Goal: Task Accomplishment & Management: Use online tool/utility

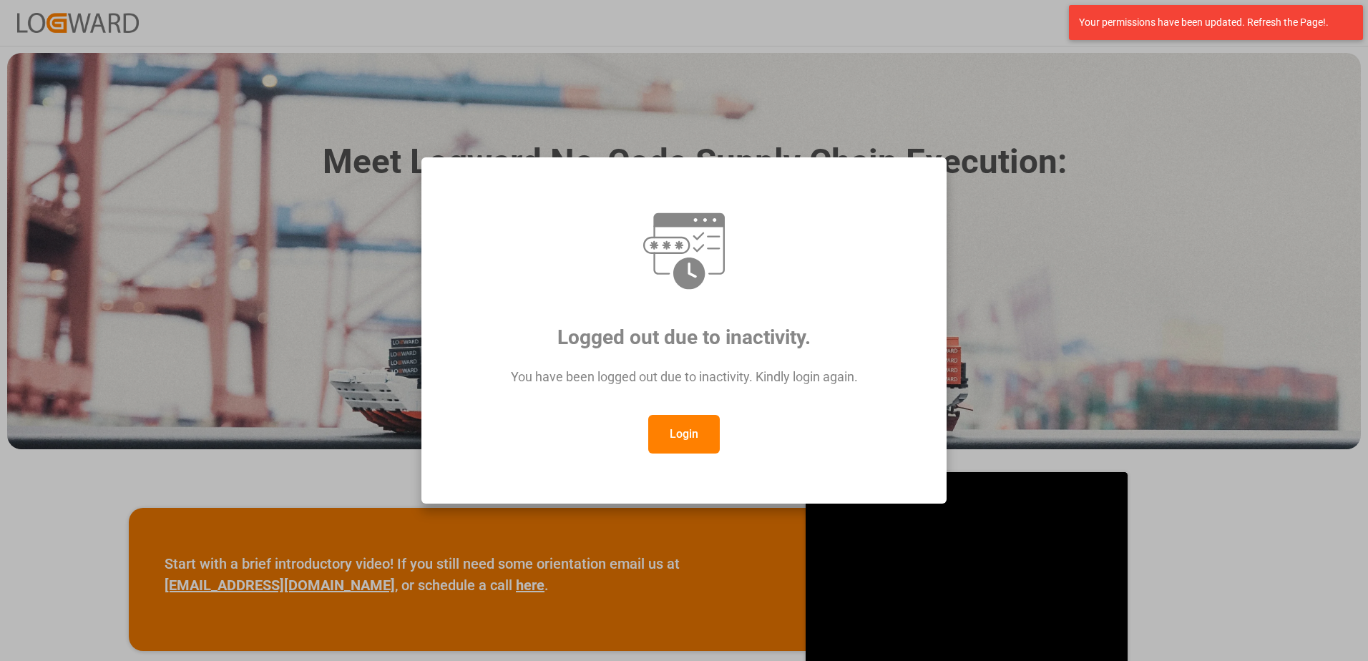
click at [682, 435] on button "Login" at bounding box center [684, 434] width 72 height 39
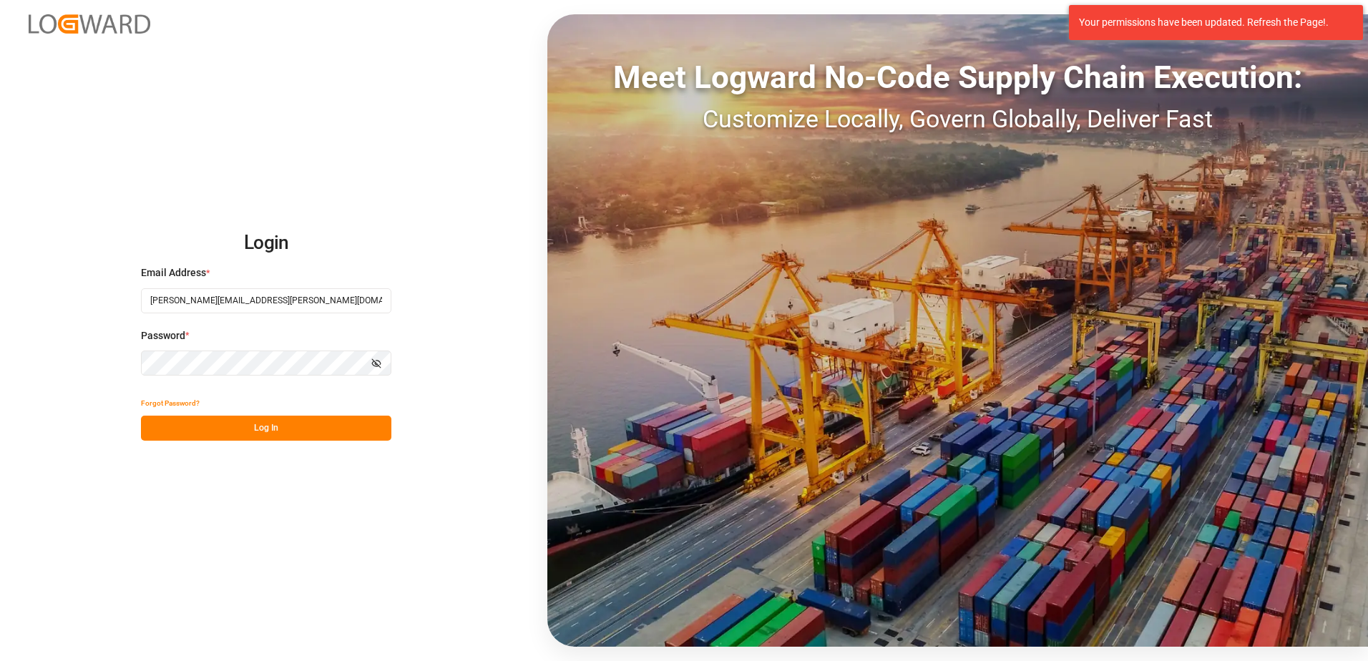
click at [324, 432] on button "Log In" at bounding box center [266, 428] width 250 height 25
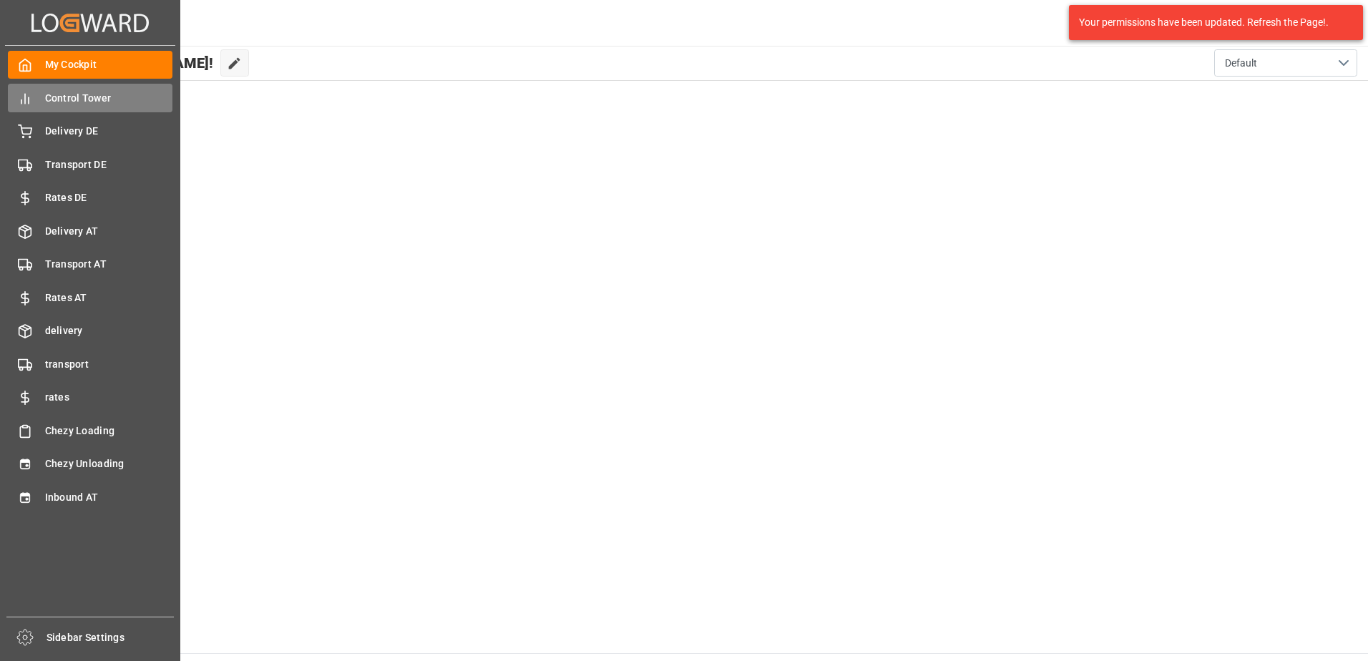
click at [77, 97] on span "Control Tower" at bounding box center [109, 98] width 128 height 15
